Goal: Task Accomplishment & Management: Manage account settings

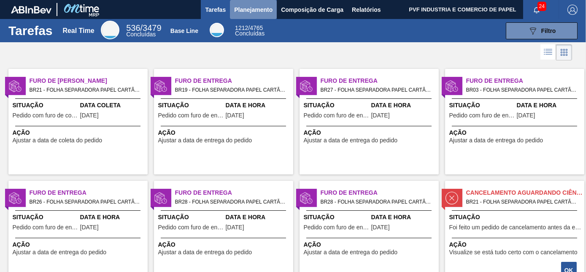
click at [253, 8] on span "Planejamento" at bounding box center [253, 10] width 38 height 10
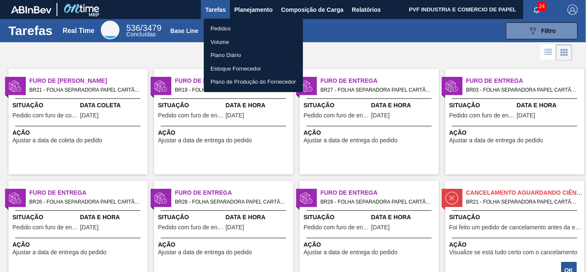
click at [216, 28] on li "Pedidos" at bounding box center [253, 28] width 99 height 13
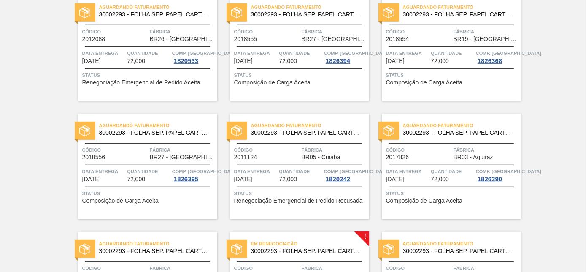
scroll to position [1265, 0]
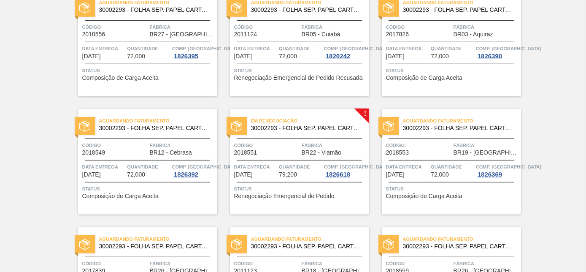
click at [313, 110] on div "Em renegociação 30002293 - FOLHA SEP. PAPEL CARTAO 1200x1000M 350g Código 20185…" at bounding box center [299, 161] width 139 height 105
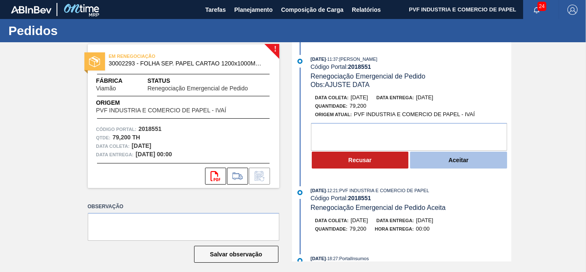
click at [469, 161] on button "Aceitar" at bounding box center [458, 159] width 97 height 17
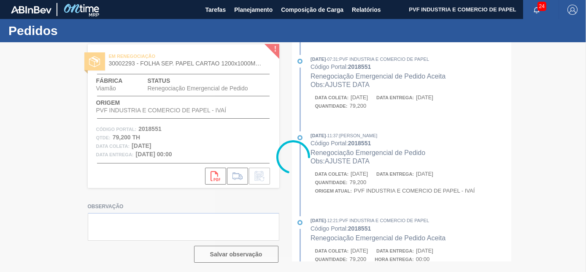
click at [368, 159] on div at bounding box center [293, 156] width 586 height 229
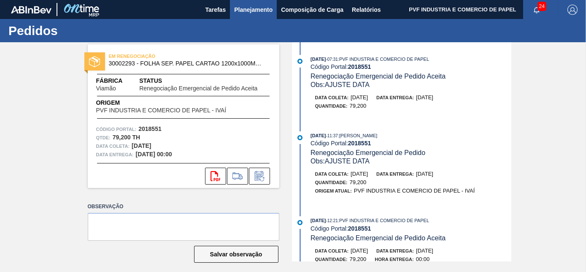
click at [247, 8] on span "Planejamento" at bounding box center [253, 10] width 38 height 10
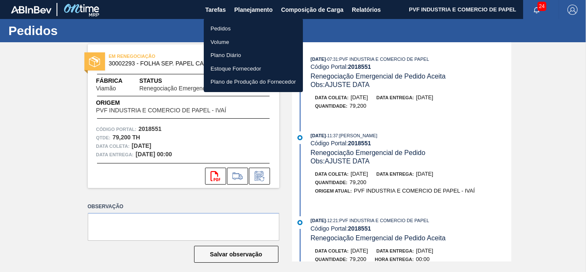
click at [220, 28] on li "Pedidos" at bounding box center [253, 28] width 99 height 13
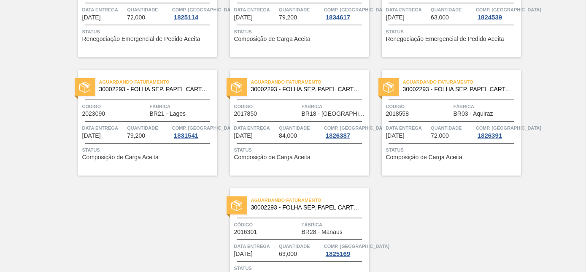
scroll to position [1829, 0]
